Goal: Information Seeking & Learning: Learn about a topic

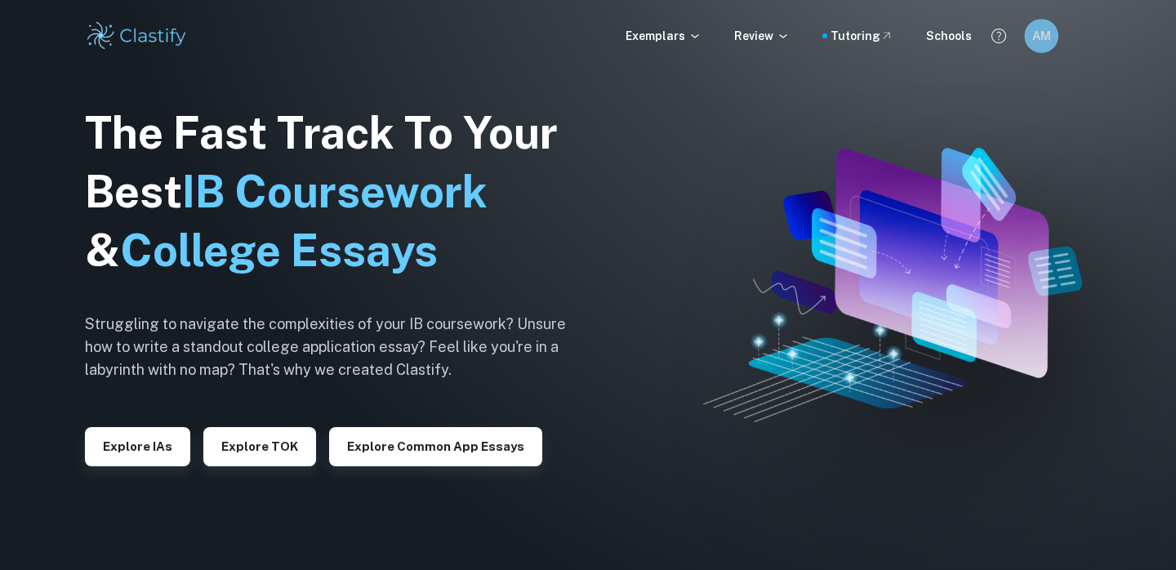
click at [1029, 36] on div "AM" at bounding box center [1041, 36] width 34 height 34
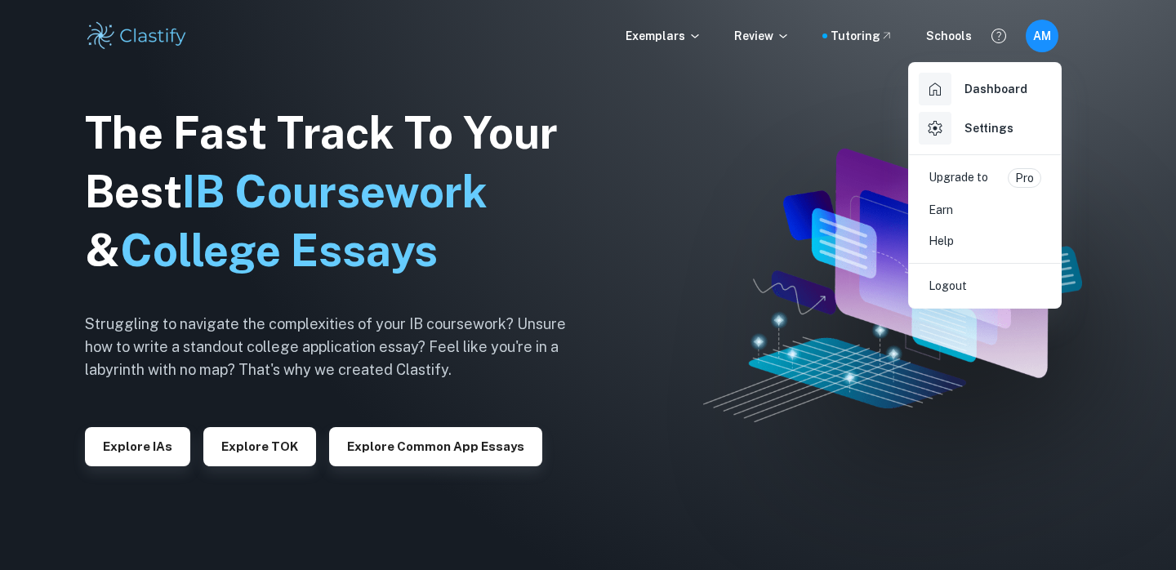
click at [849, 39] on div at bounding box center [588, 285] width 1176 height 570
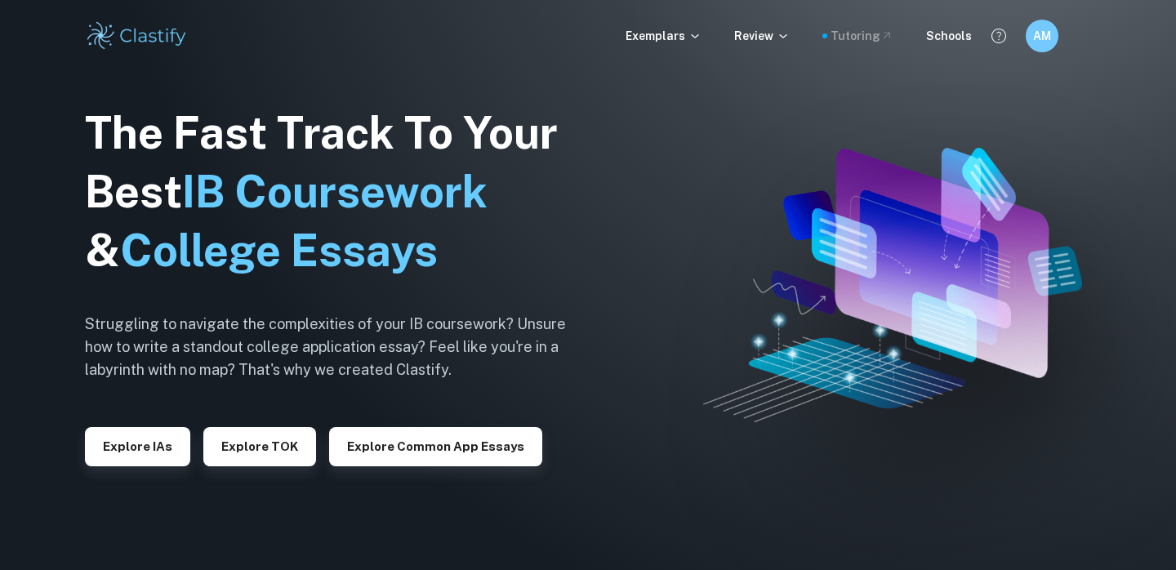
click at [853, 34] on div "Tutoring" at bounding box center [861, 36] width 63 height 18
click at [1038, 44] on h6 "AM" at bounding box center [1041, 36] width 19 height 18
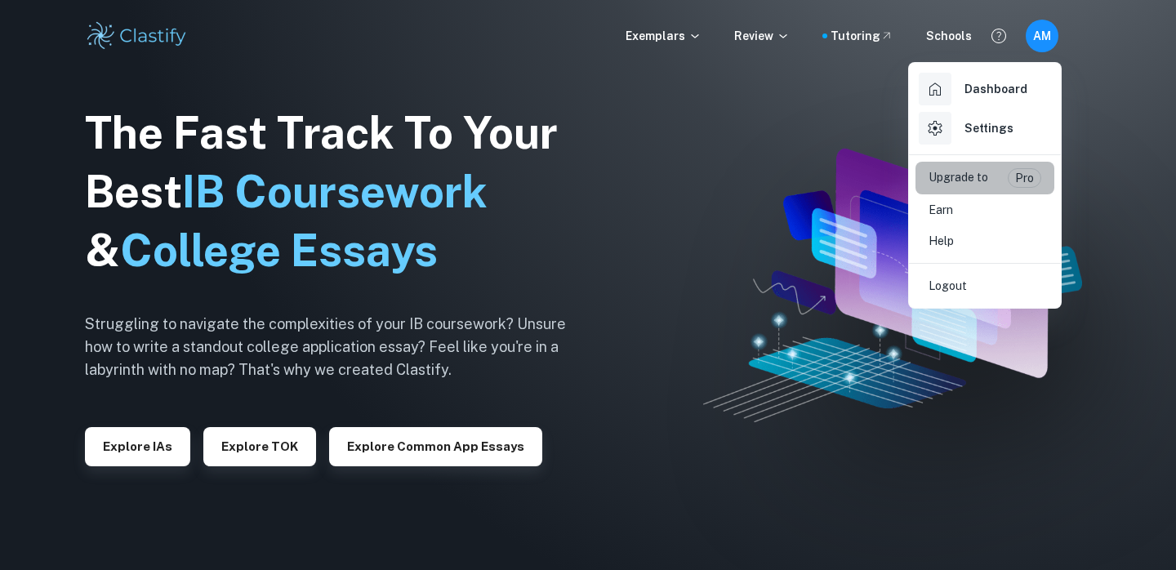
click at [980, 178] on p "Upgrade to" at bounding box center [958, 178] width 60 height 20
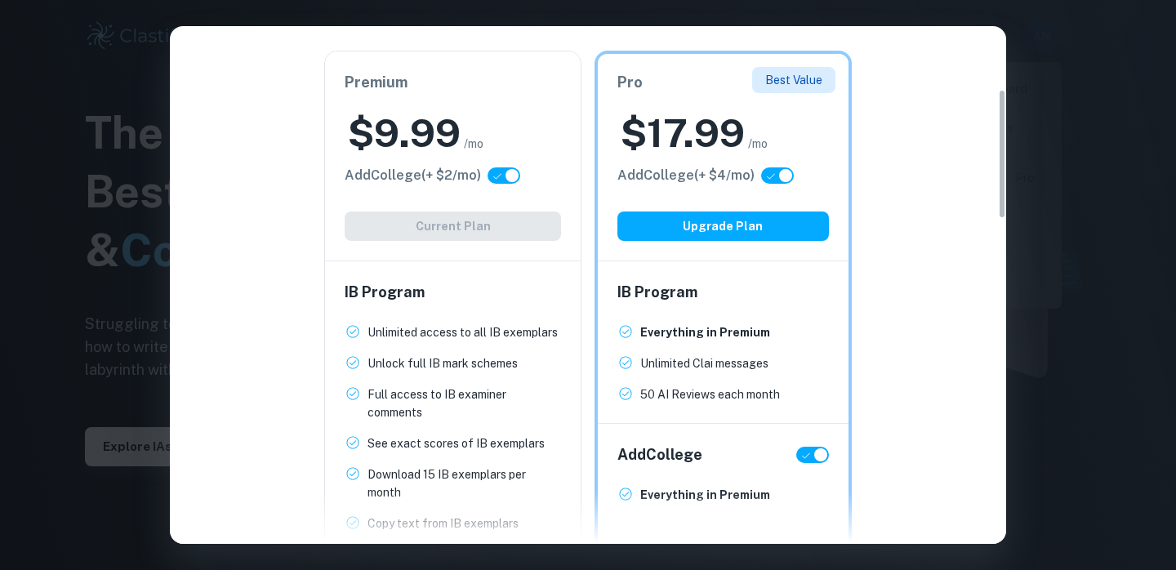
scroll to position [245, 0]
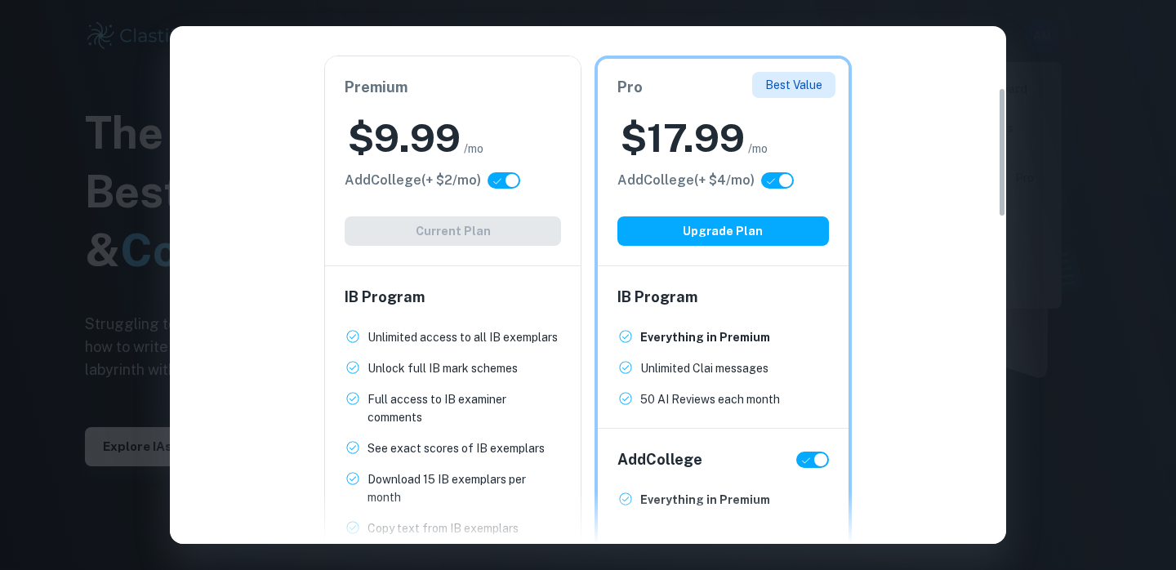
click at [1052, 214] on div "Easily Ace Your IB Coursework & Crush College Essays. Get Clastify Premium Get …" at bounding box center [588, 285] width 1176 height 570
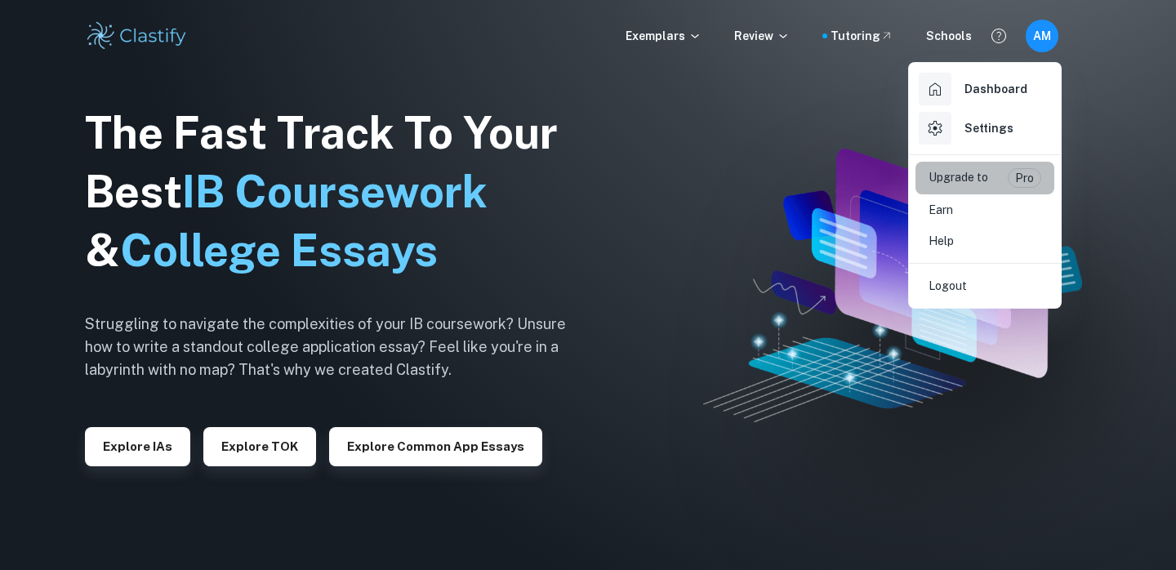
click at [986, 176] on p "Upgrade to" at bounding box center [958, 178] width 60 height 20
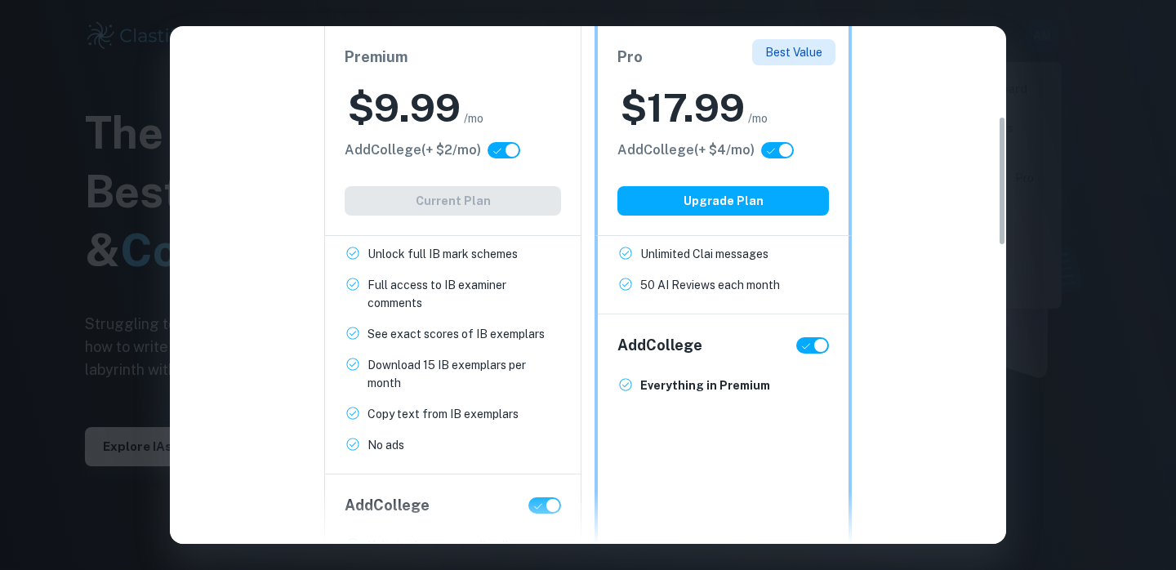
scroll to position [376, 0]
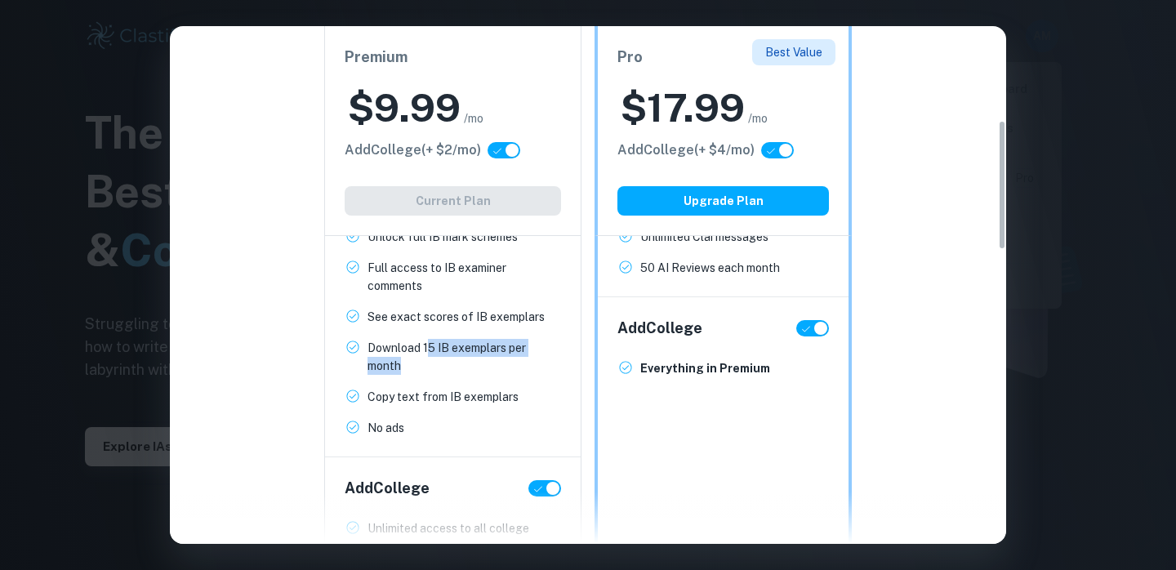
drag, startPoint x: 427, startPoint y: 349, endPoint x: 429, endPoint y: 361, distance: 11.7
click at [429, 362] on p "Download 15 IB exemplars per month" at bounding box center [463, 357] width 193 height 36
click at [429, 361] on p "Download 15 IB exemplars per month" at bounding box center [463, 357] width 193 height 36
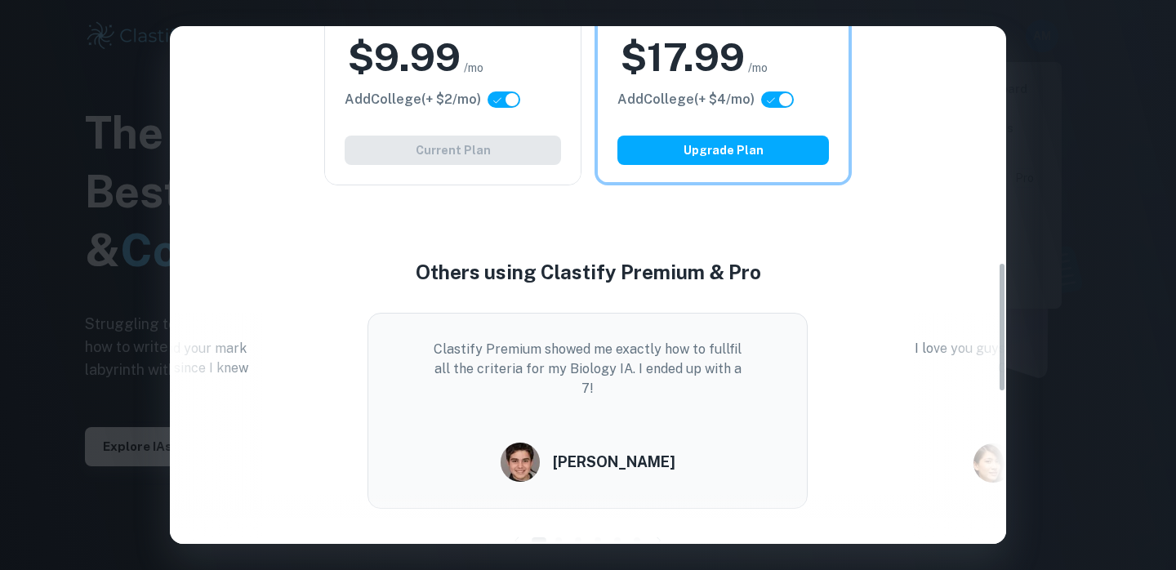
scroll to position [1048, 0]
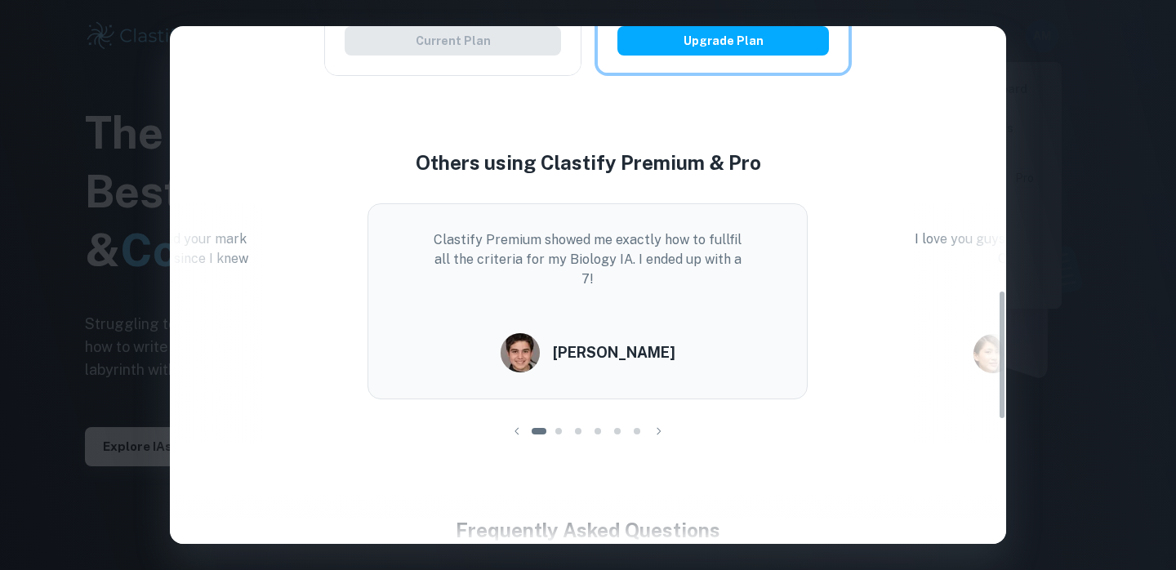
click at [1106, 336] on div "Easily Ace Your IB Coursework & Crush College Essays. Get Clastify Premium Get …" at bounding box center [588, 285] width 1176 height 570
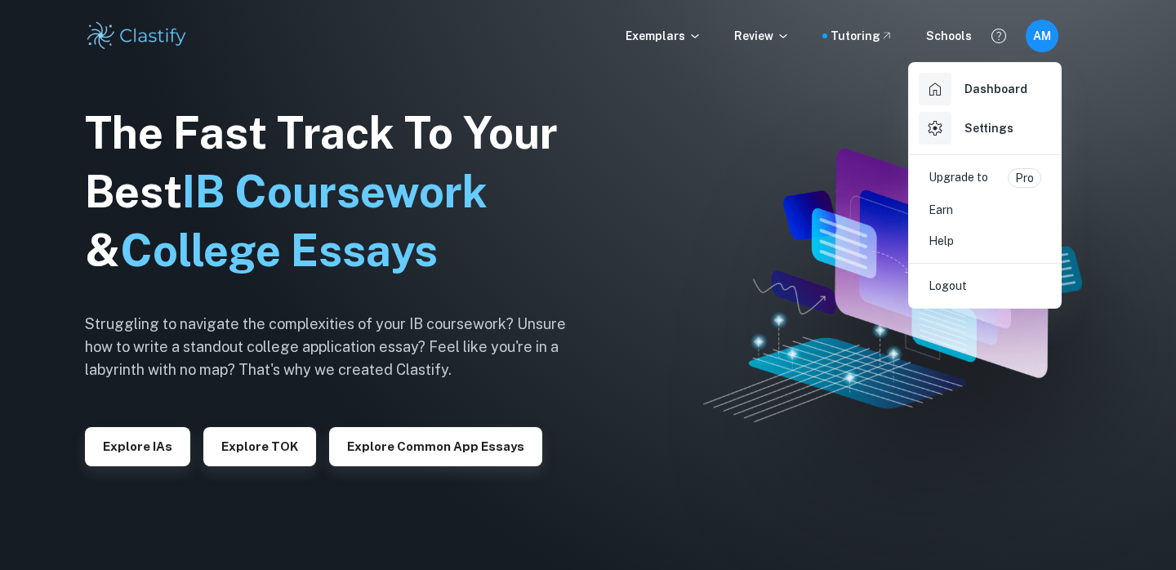
scroll to position [0, 0]
click at [662, 34] on div at bounding box center [588, 285] width 1176 height 570
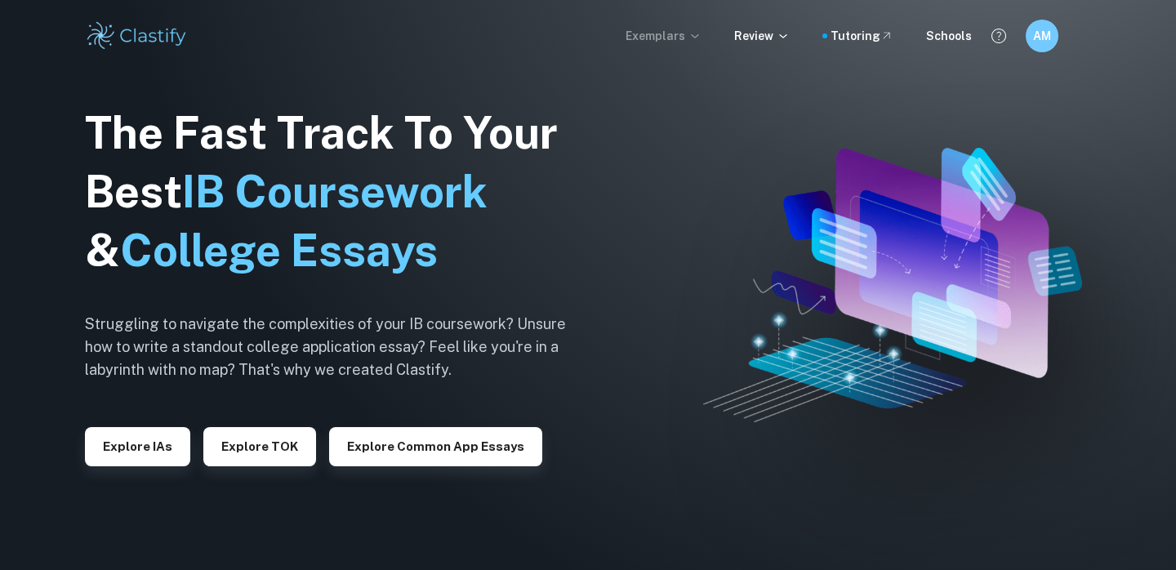
click at [693, 42] on p "Exemplars" at bounding box center [663, 36] width 76 height 18
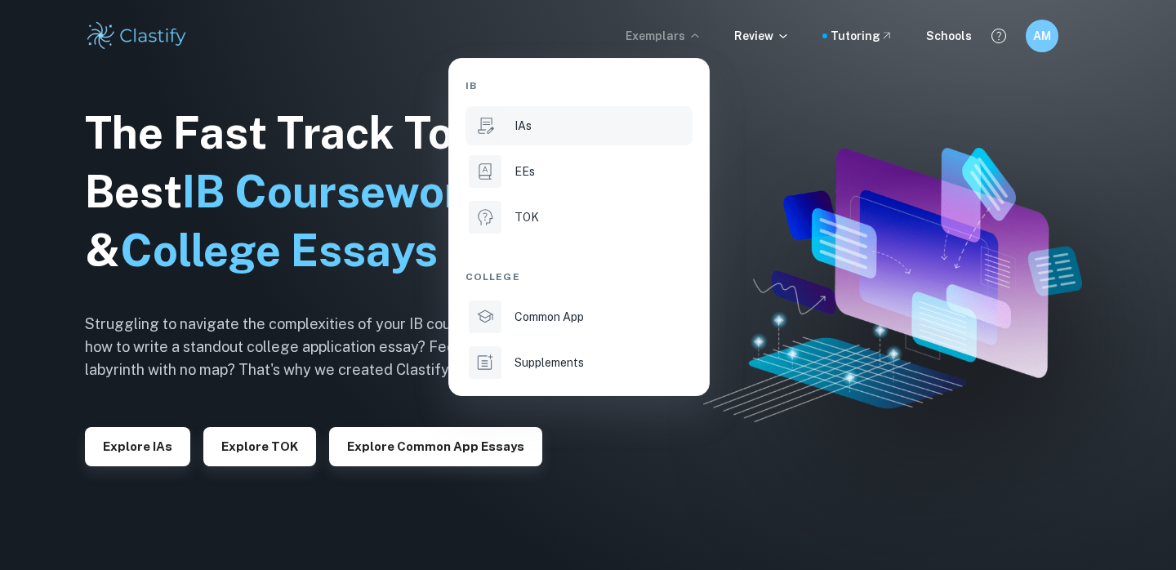
click at [499, 137] on div at bounding box center [485, 125] width 33 height 33
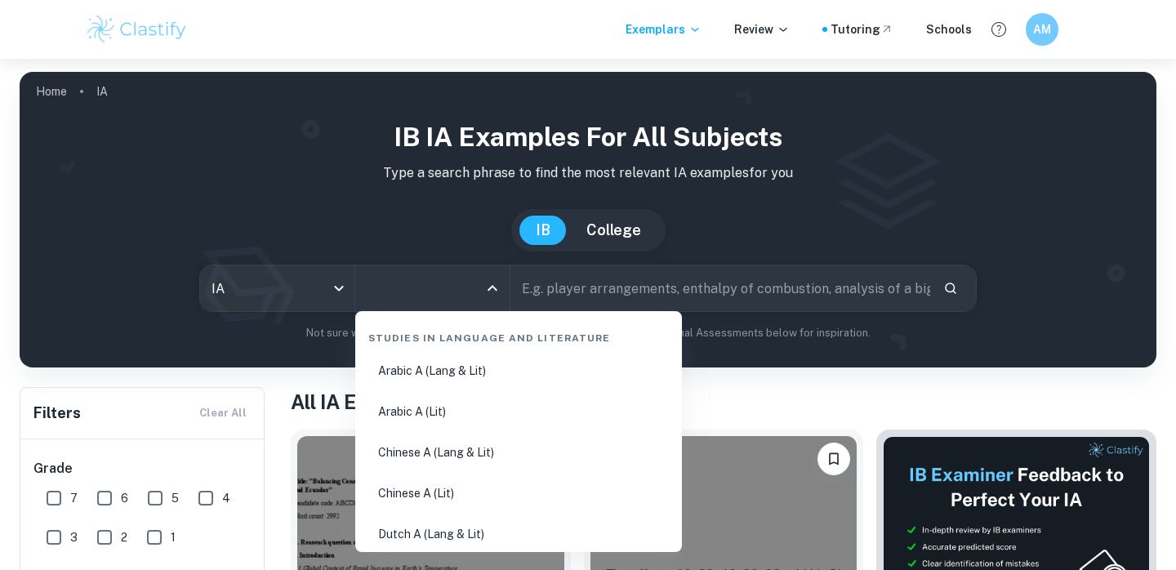
click at [400, 287] on input "All Subjects" at bounding box center [419, 288] width 115 height 31
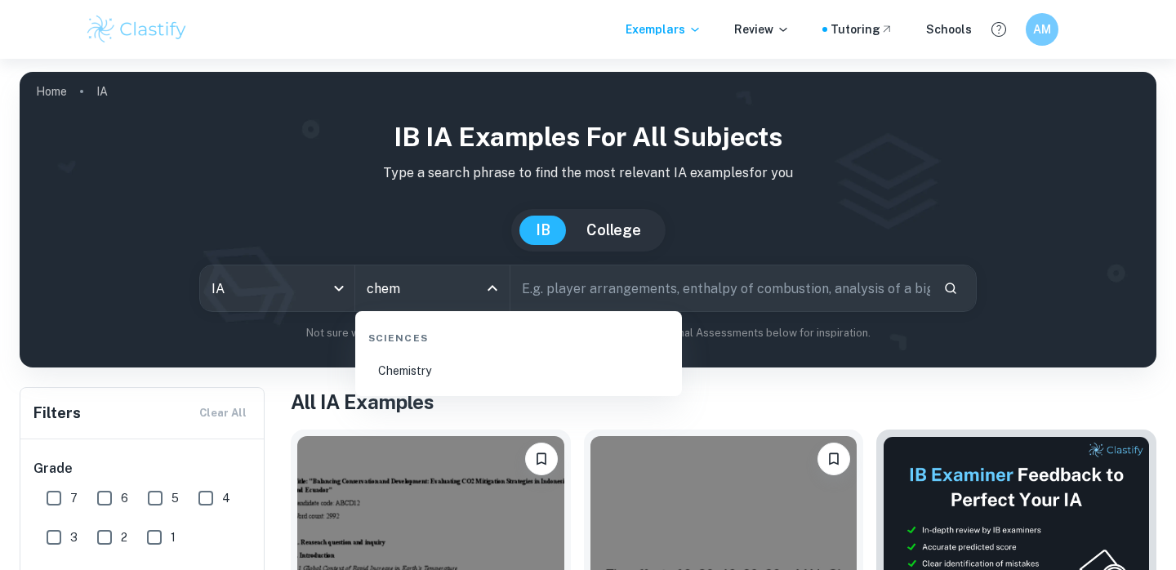
click at [419, 379] on li "Chemistry" at bounding box center [518, 371] width 313 height 38
type input "Chemistry"
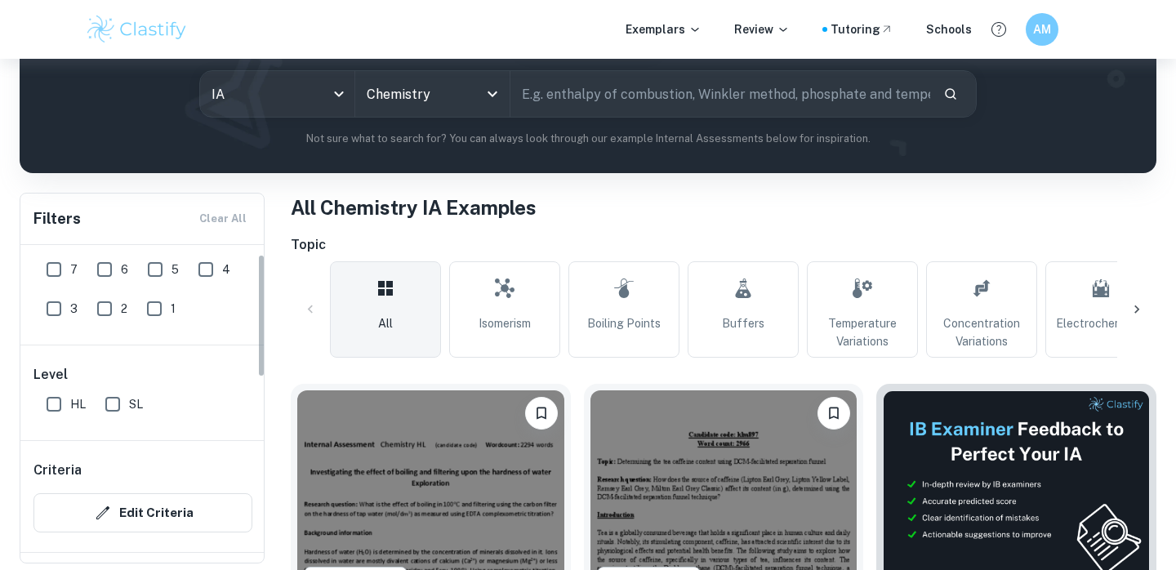
scroll to position [24, 0]
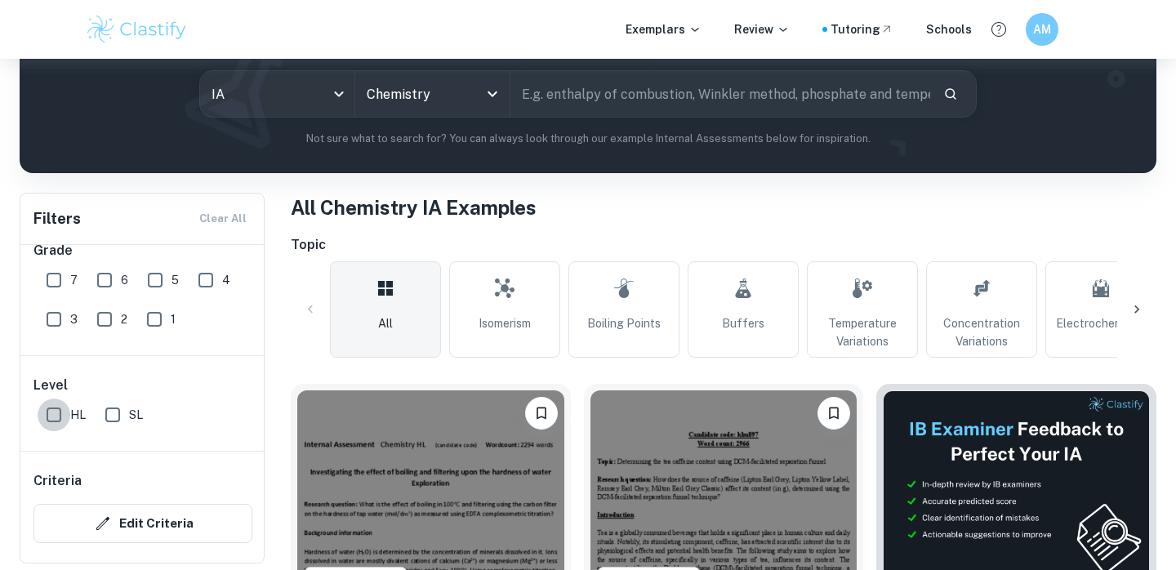
click at [54, 416] on input "HL" at bounding box center [54, 414] width 33 height 33
checkbox input "true"
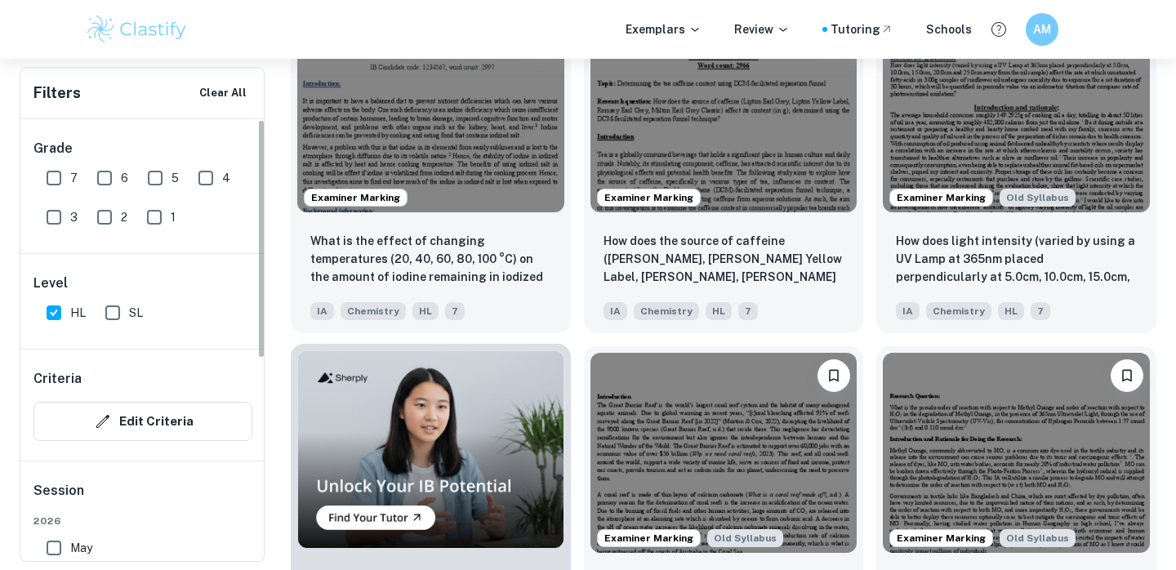
scroll to position [0, 0]
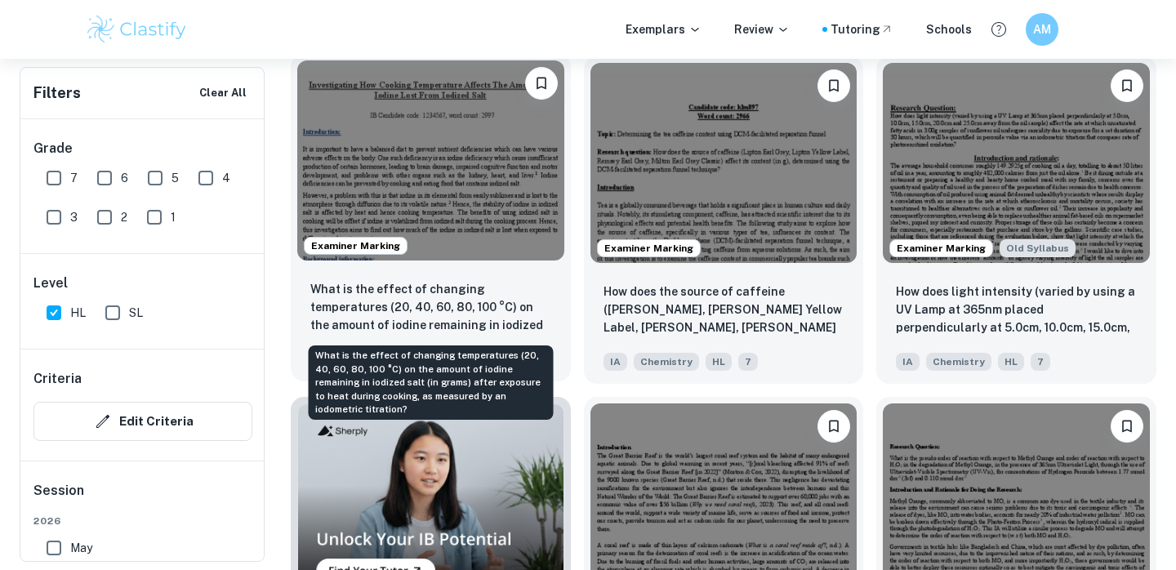
click at [477, 313] on p "What is the effect of changing temperatures (20, 40, 60, 80, 100 °C) on the amo…" at bounding box center [430, 308] width 241 height 56
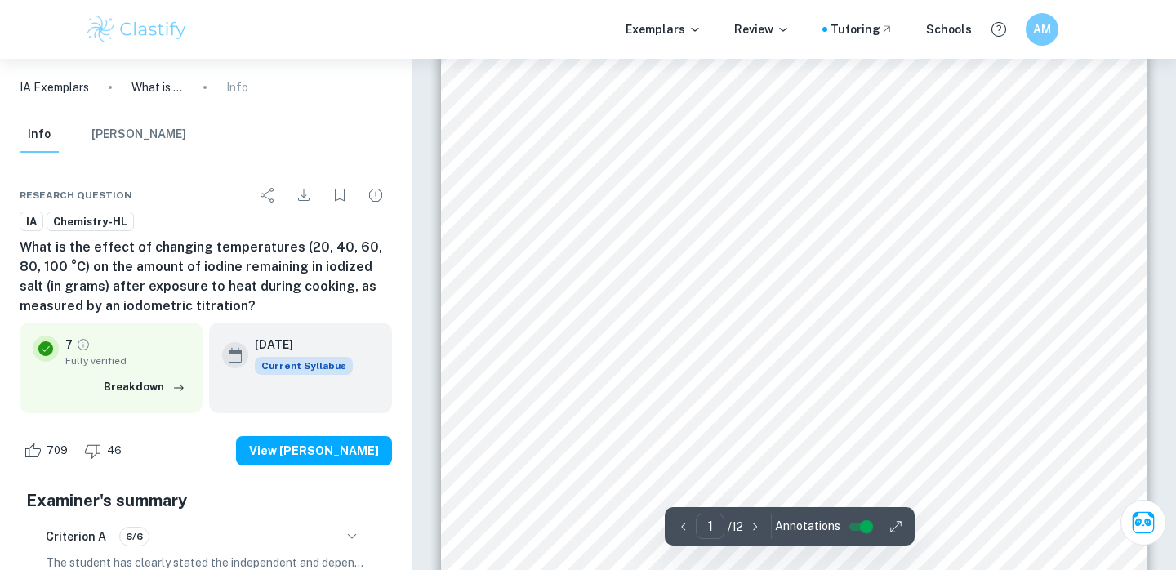
scroll to position [375, 0]
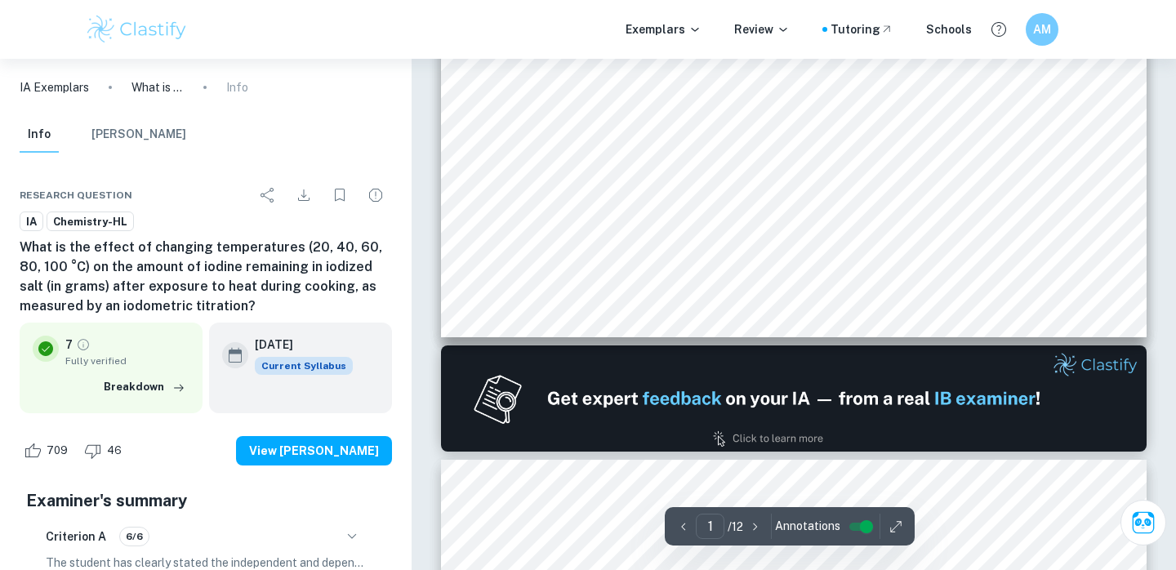
type input "2"
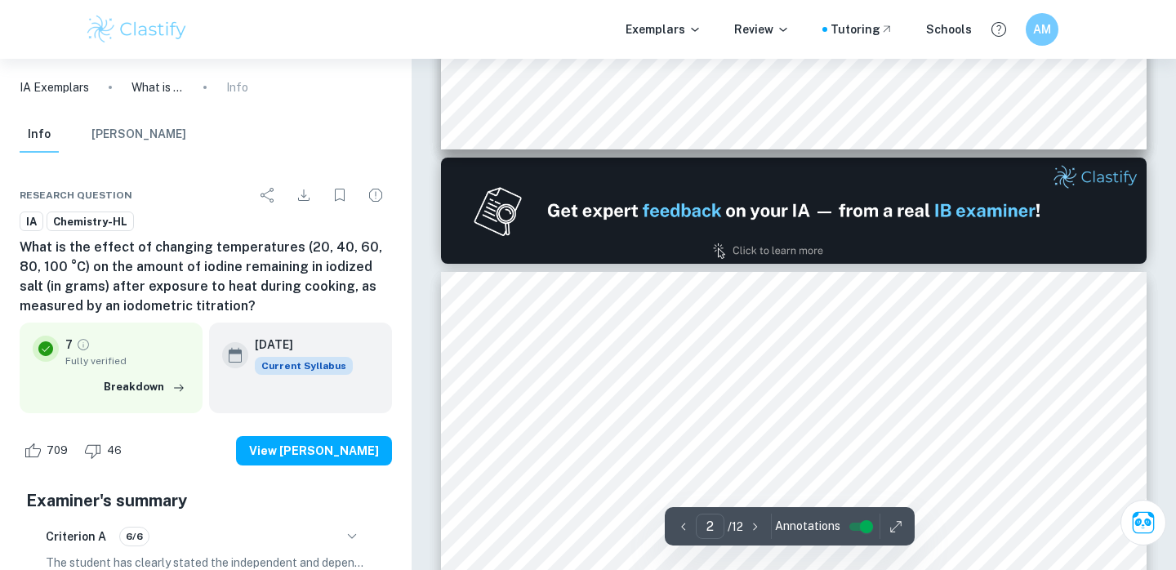
scroll to position [1038, 0]
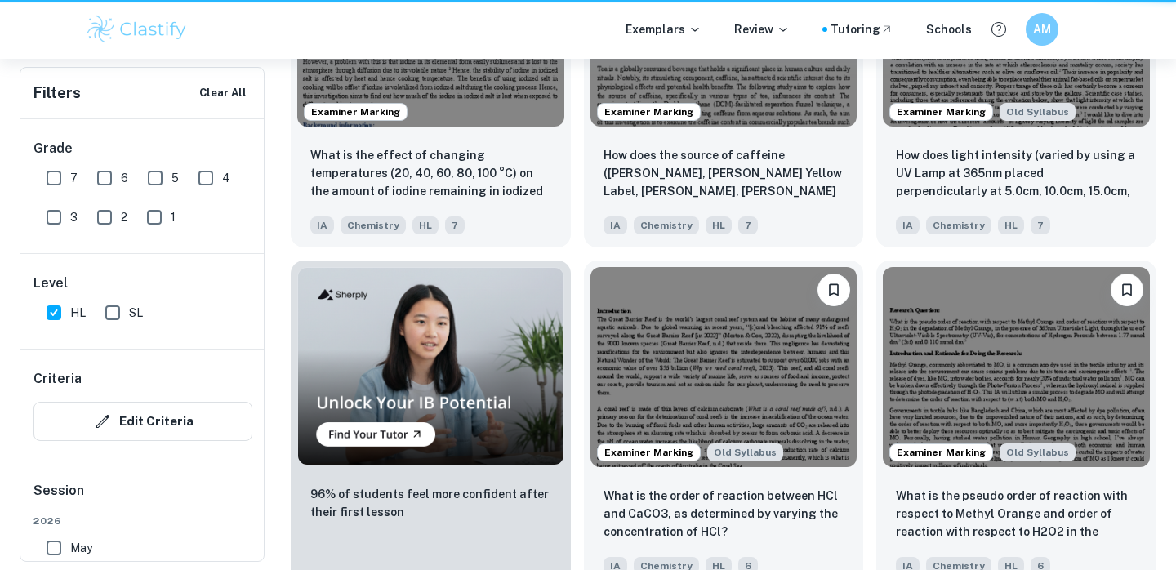
scroll to position [901, 0]
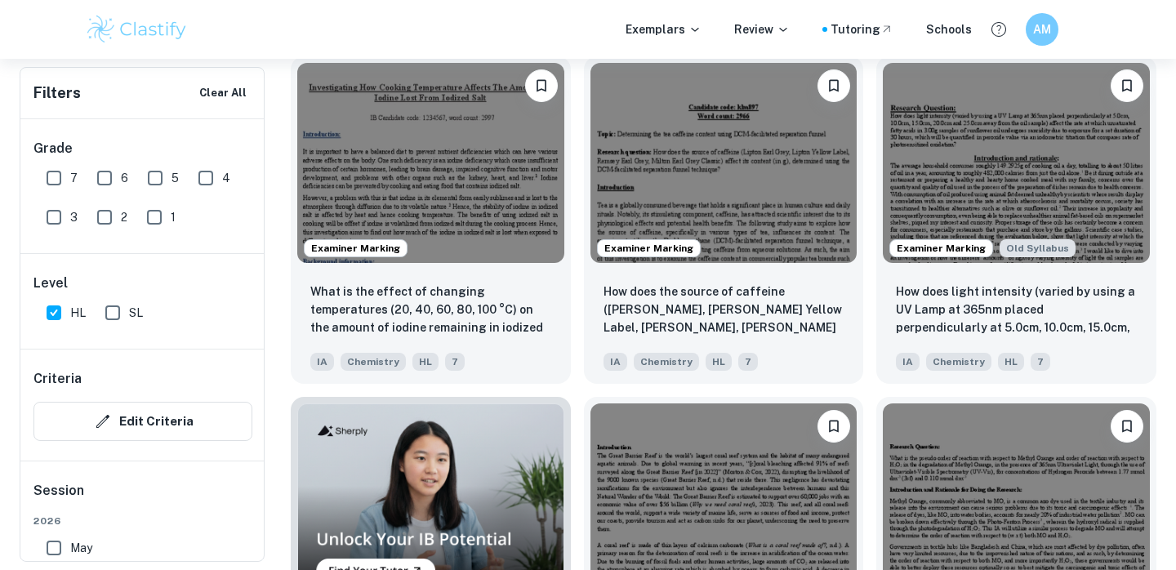
click at [563, 20] on div "Exemplars Review Tutoring Schools AM" at bounding box center [587, 29] width 1045 height 33
click at [536, 22] on div "Exemplars Review Tutoring Schools AM" at bounding box center [587, 29] width 1045 height 33
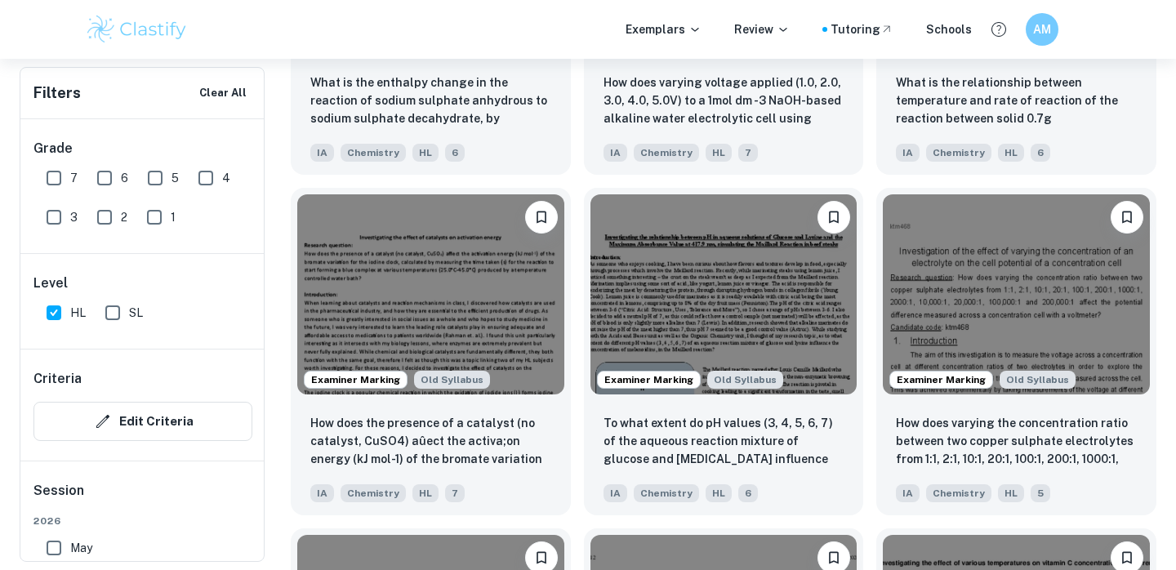
scroll to position [1917, 0]
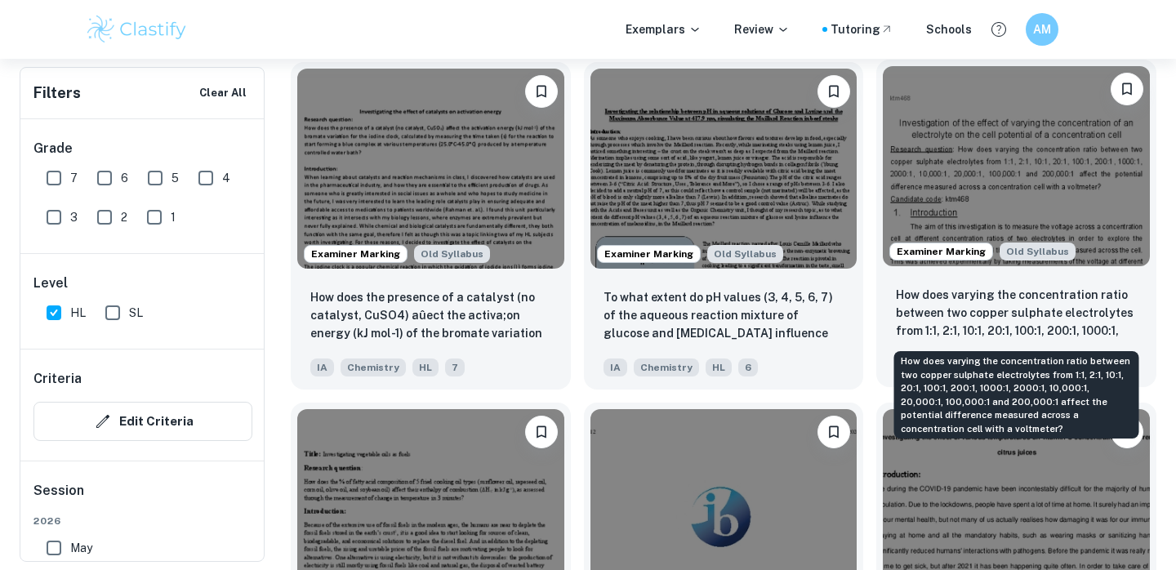
click at [916, 303] on p "How does varying the concentration ratio between two copper sulphate electrolyt…" at bounding box center [1016, 314] width 241 height 56
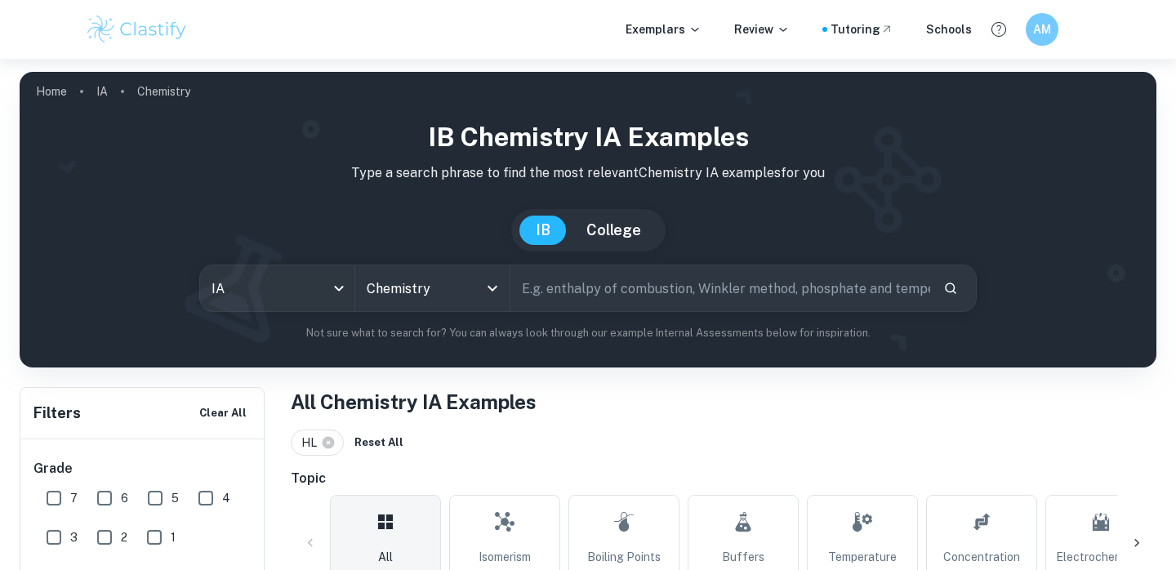
scroll to position [-2, 0]
click at [597, 291] on input "text" at bounding box center [720, 288] width 420 height 46
type input "concentration"
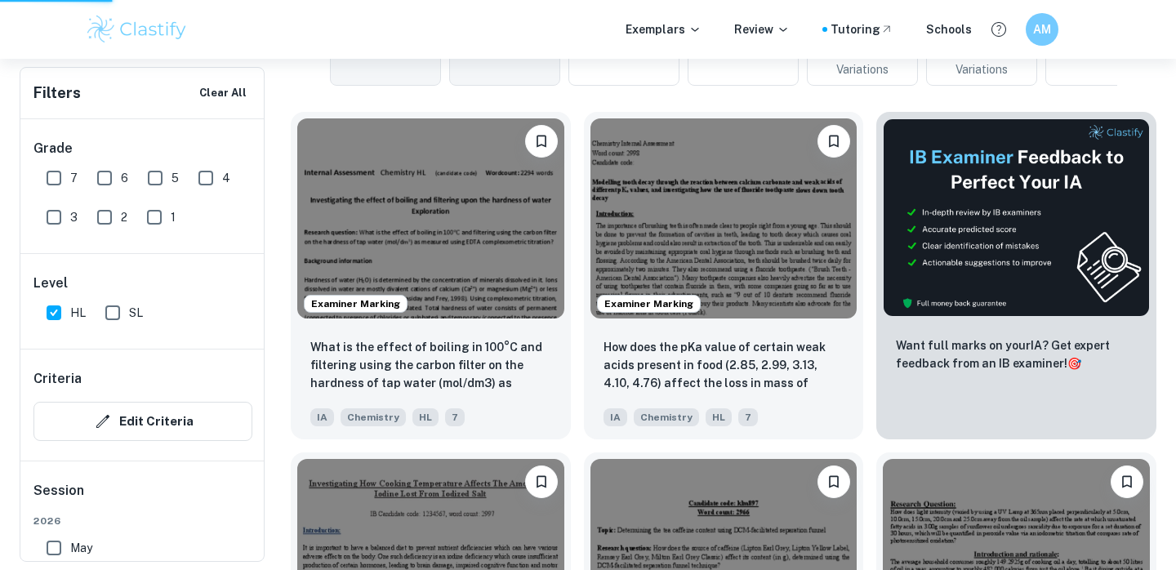
scroll to position [505, 0]
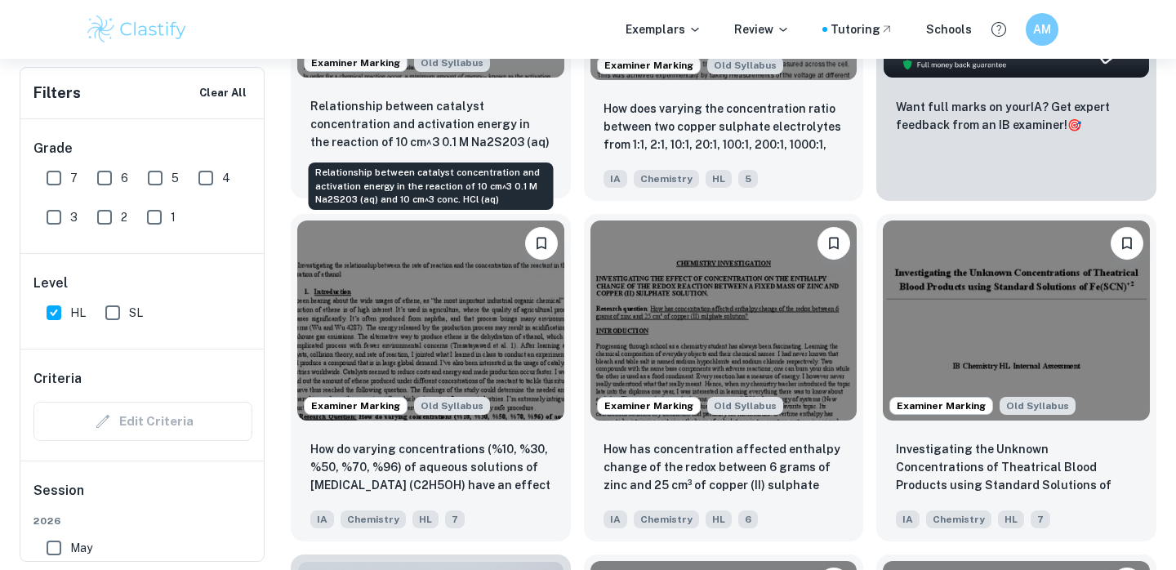
scroll to position [745, 0]
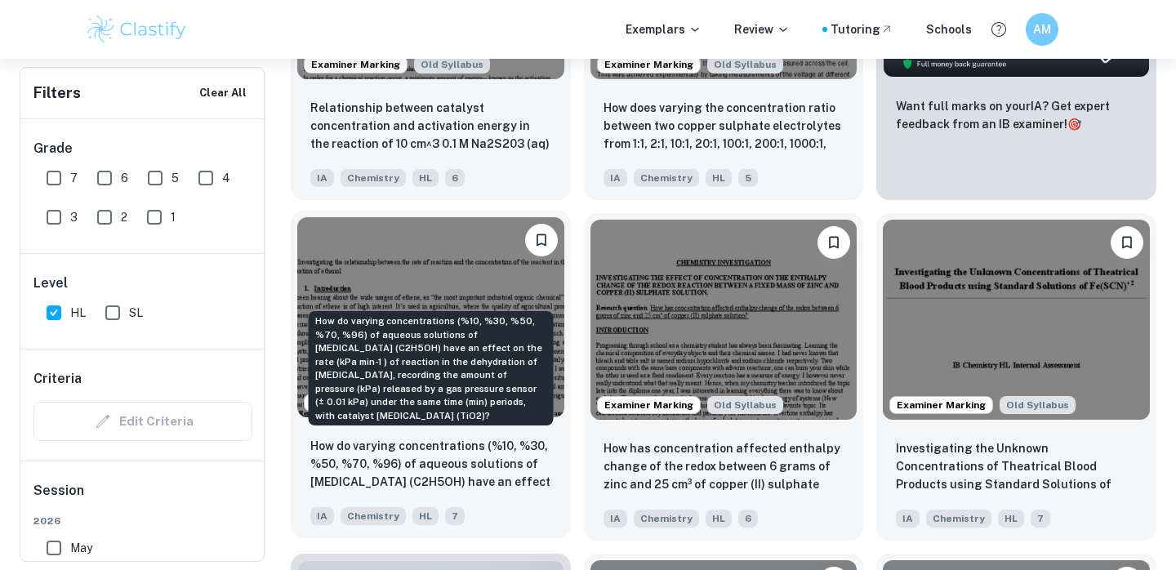
click at [420, 447] on p "How do varying concentrations (%10, %30, %50, %70, %96) of aqueous solutions of…" at bounding box center [430, 465] width 241 height 56
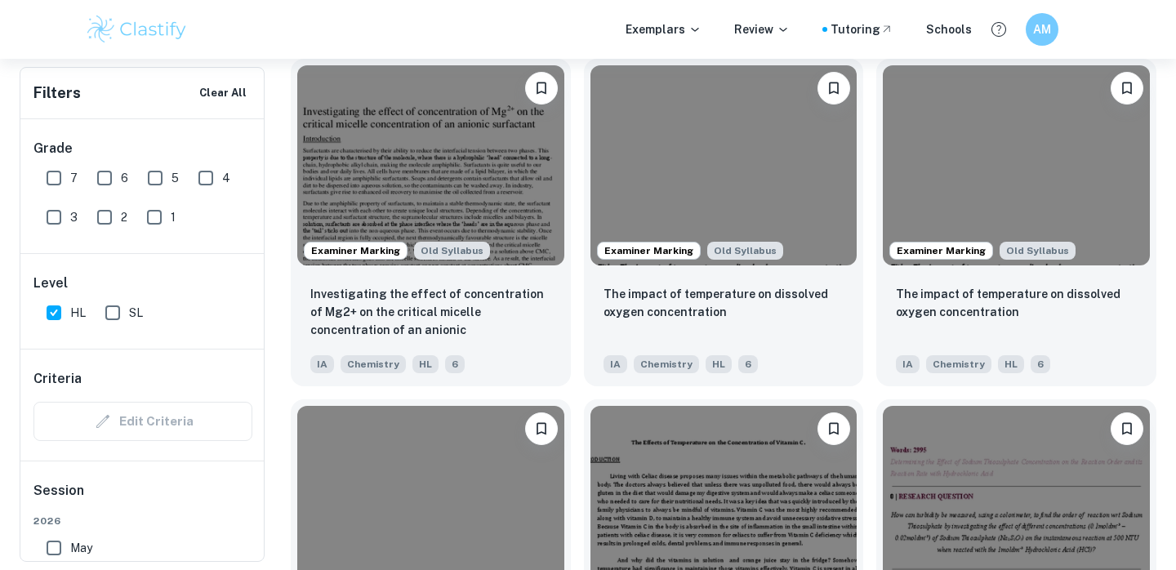
scroll to position [1907, 0]
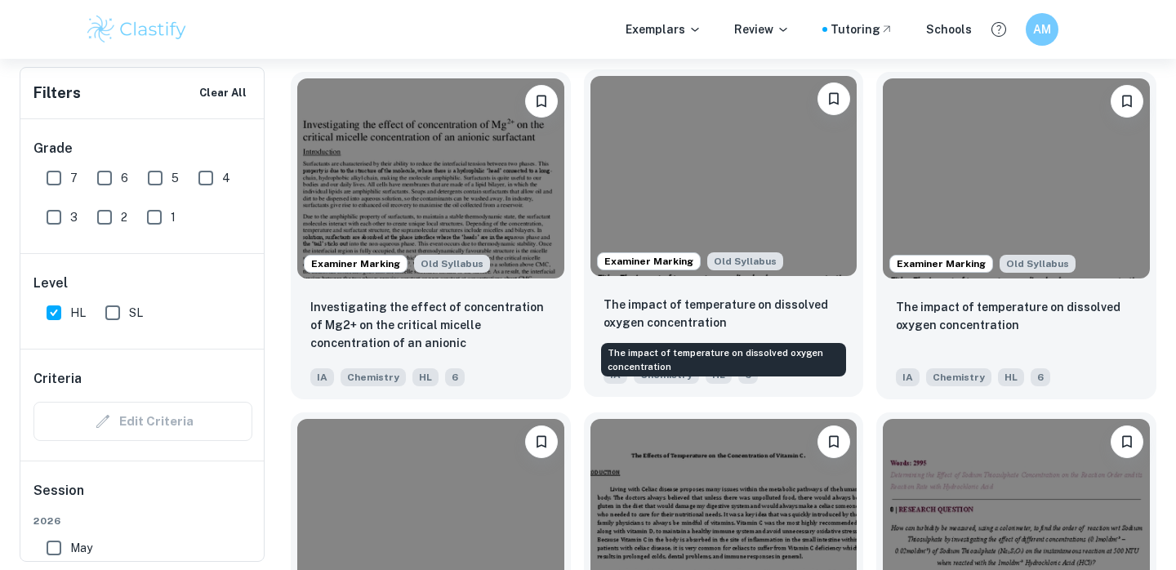
click at [669, 314] on p "The impact of temperature on dissolved oxygen concentration" at bounding box center [723, 314] width 241 height 36
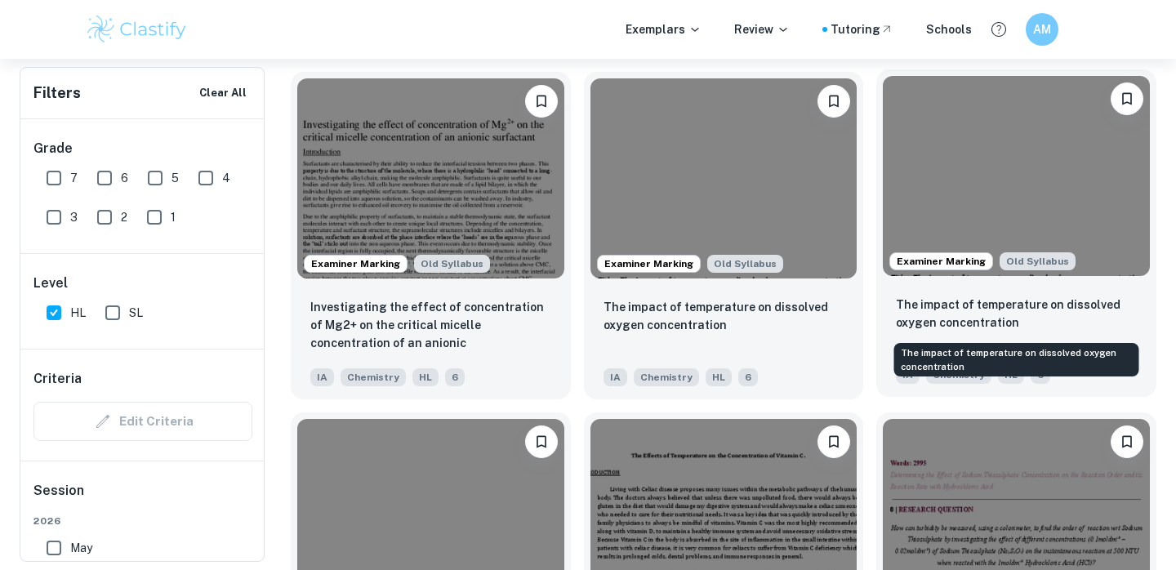
click at [953, 314] on p "The impact of temperature on dissolved oxygen concentration" at bounding box center [1016, 314] width 241 height 36
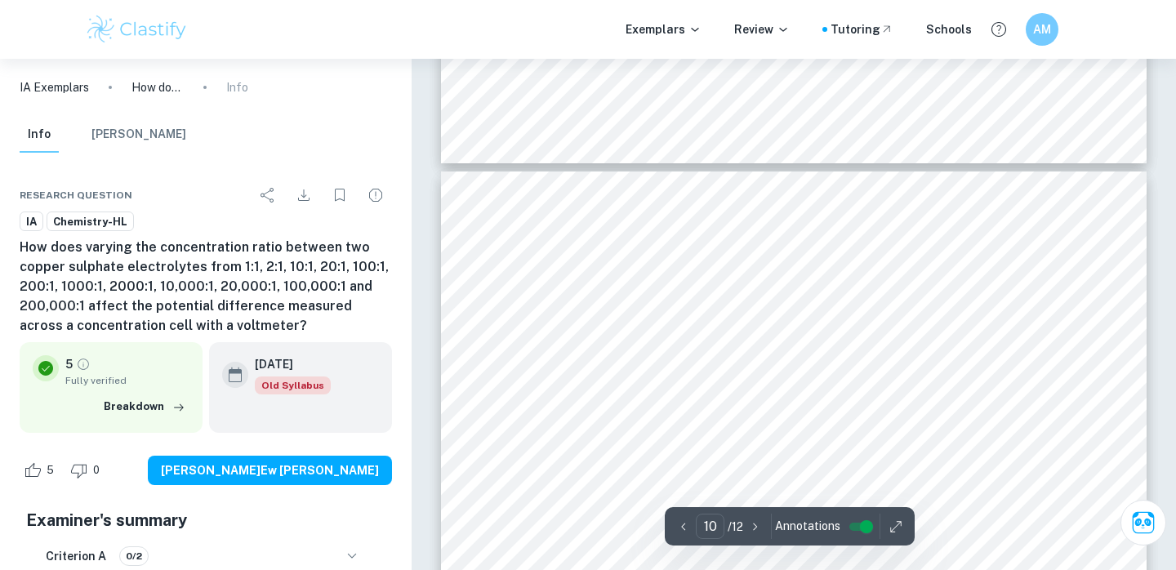
scroll to position [9059, 0]
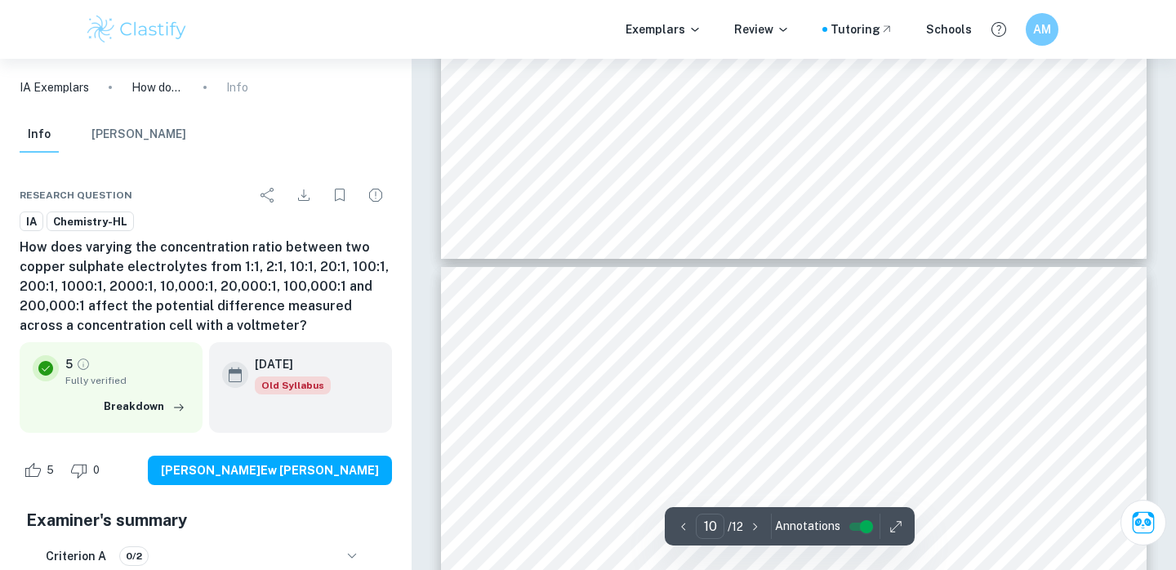
type input "11"
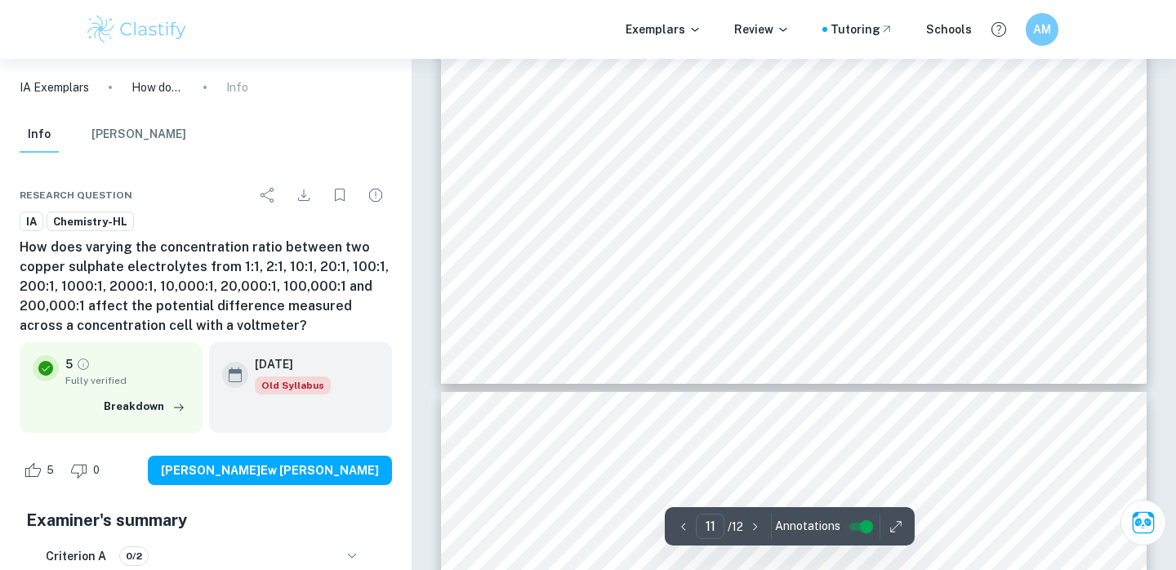
scroll to position [10878, 0]
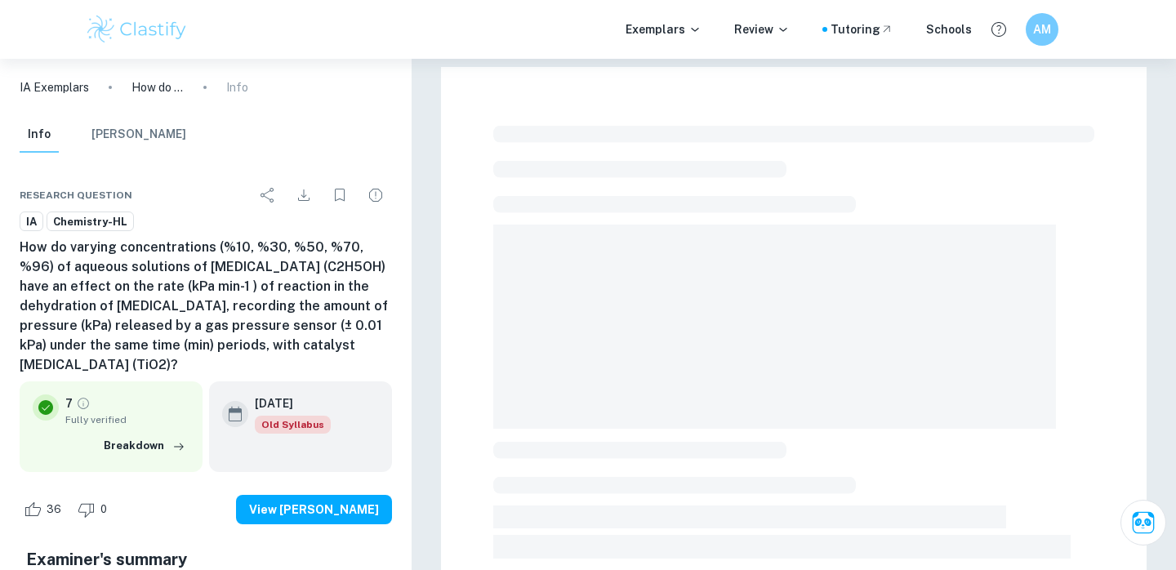
checkbox input "true"
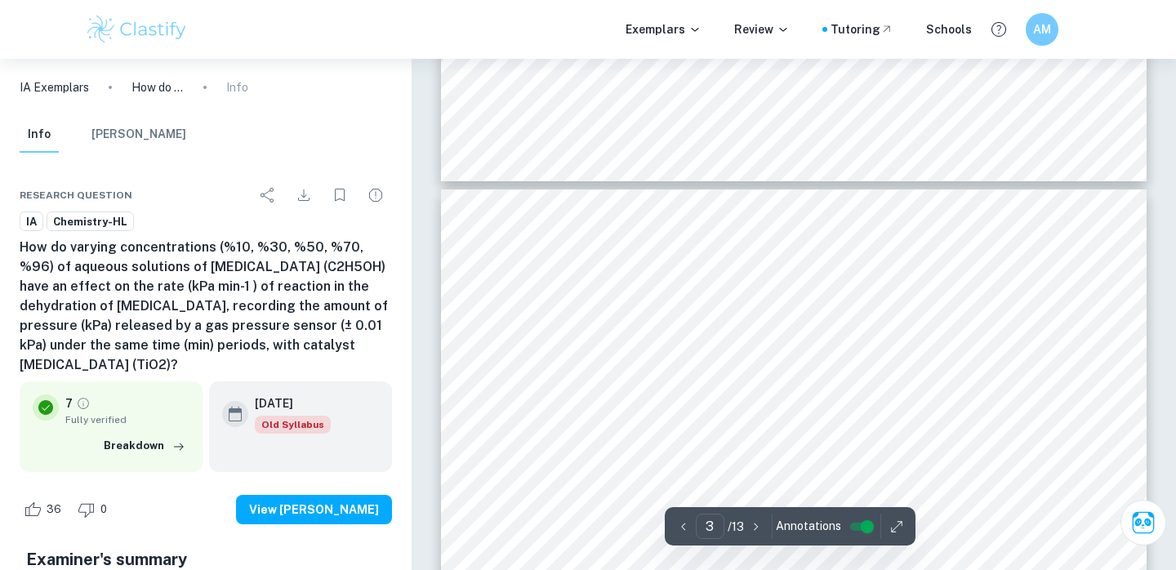
scroll to position [2007, 1]
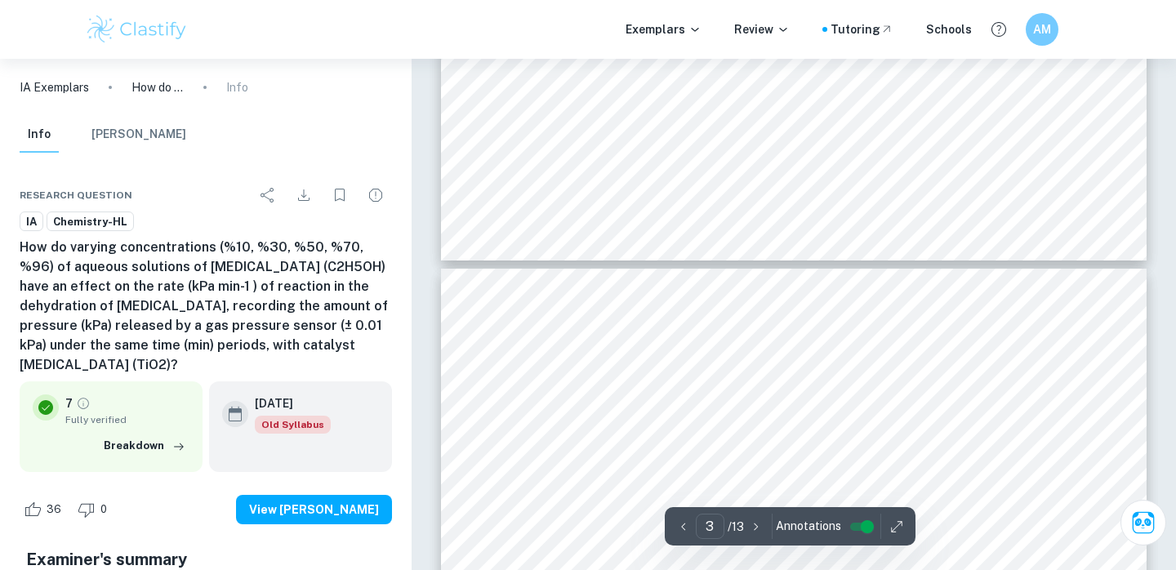
type input "2"
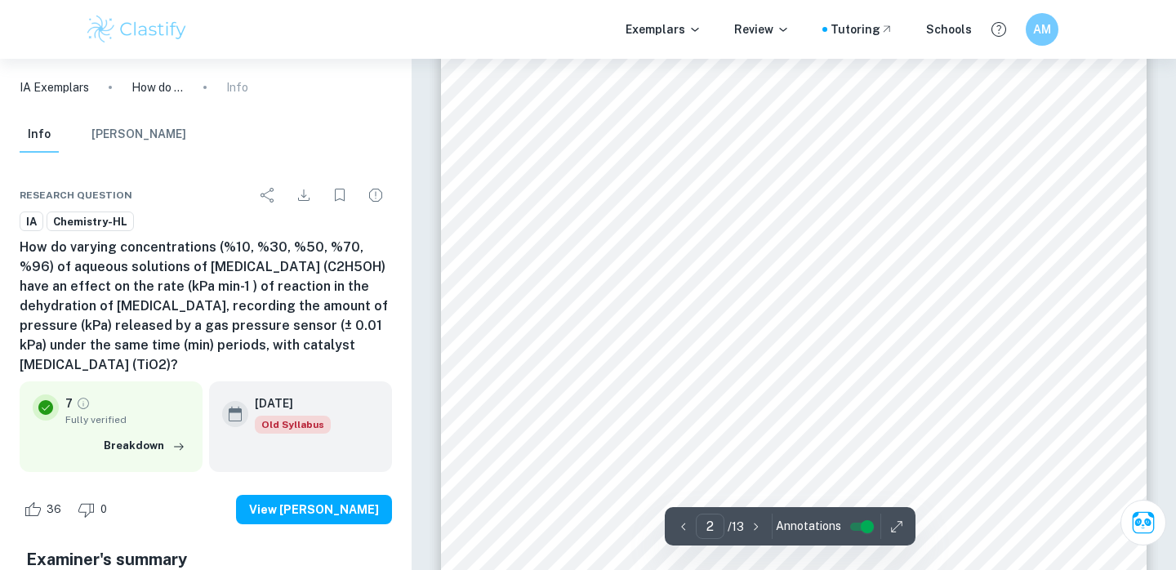
scroll to position [1470, 0]
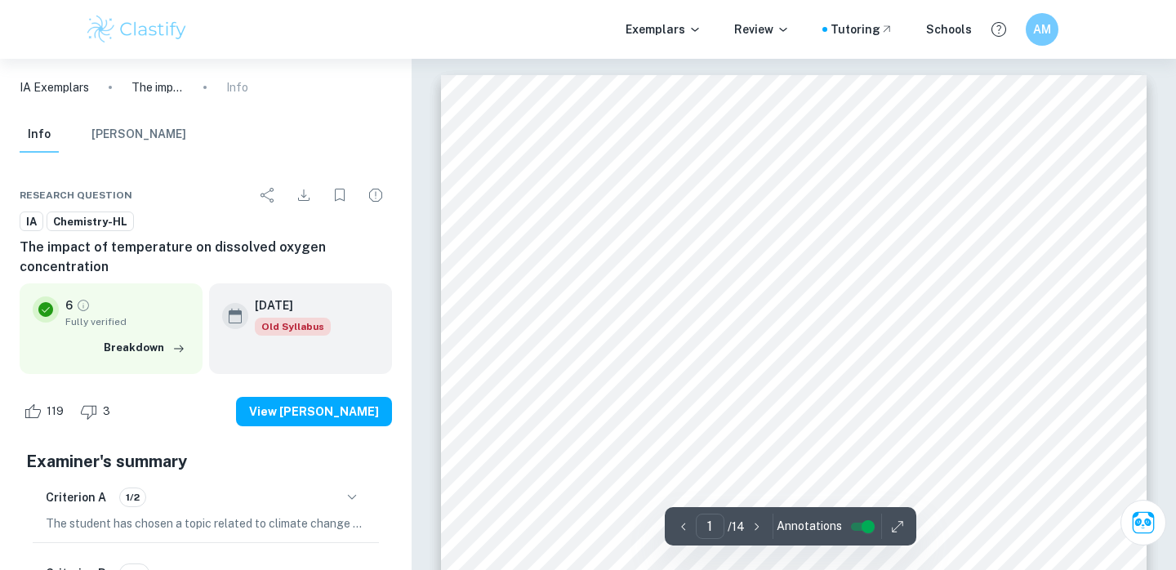
scroll to position [379, 0]
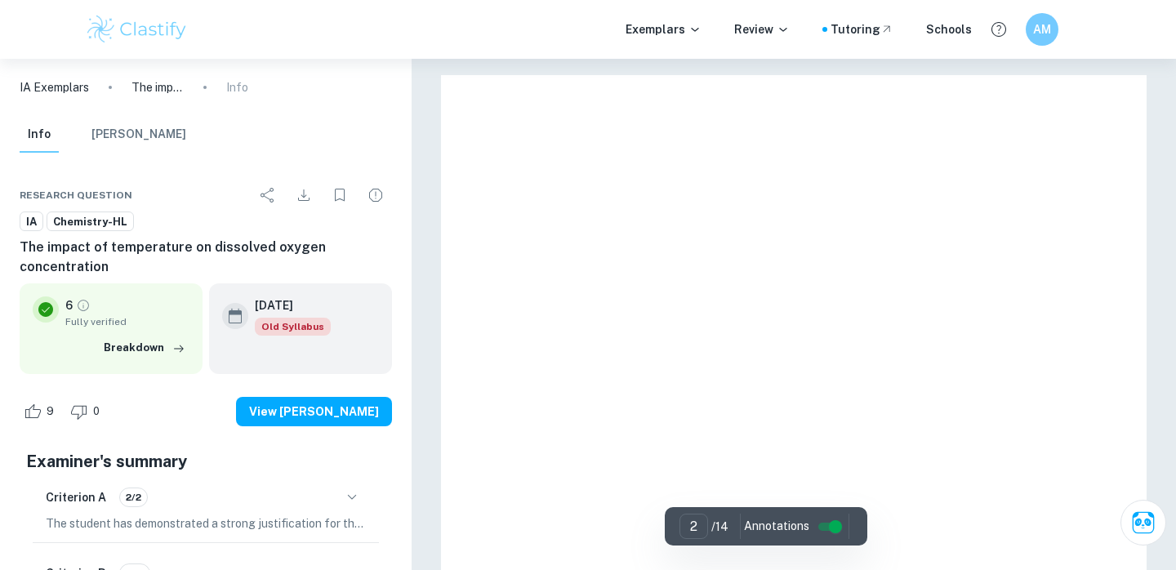
type input "1"
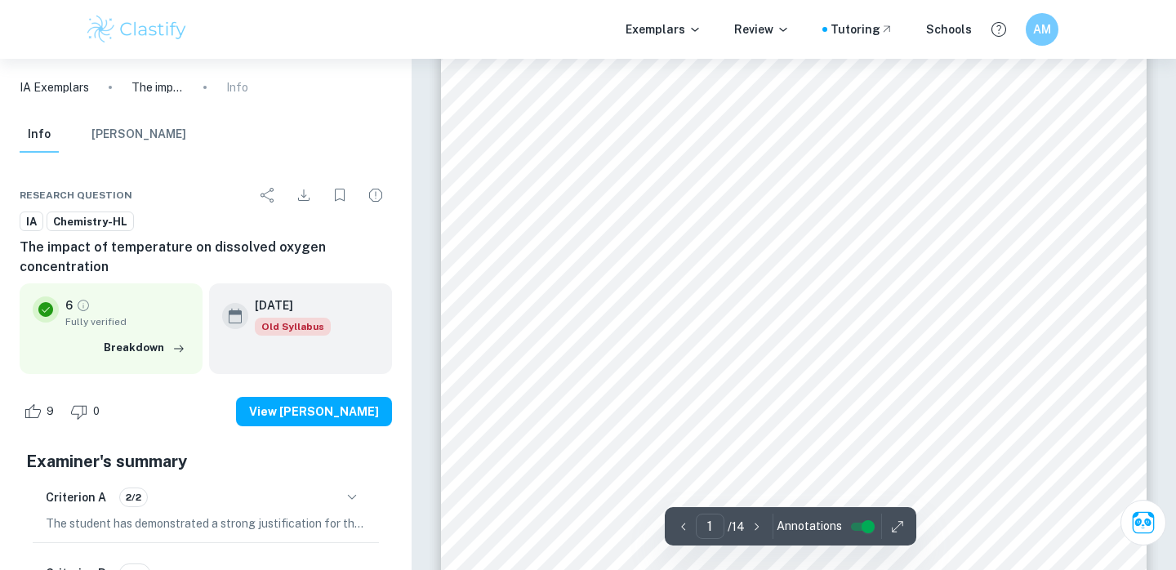
scroll to position [224, 0]
